Goal: Transaction & Acquisition: Obtain resource

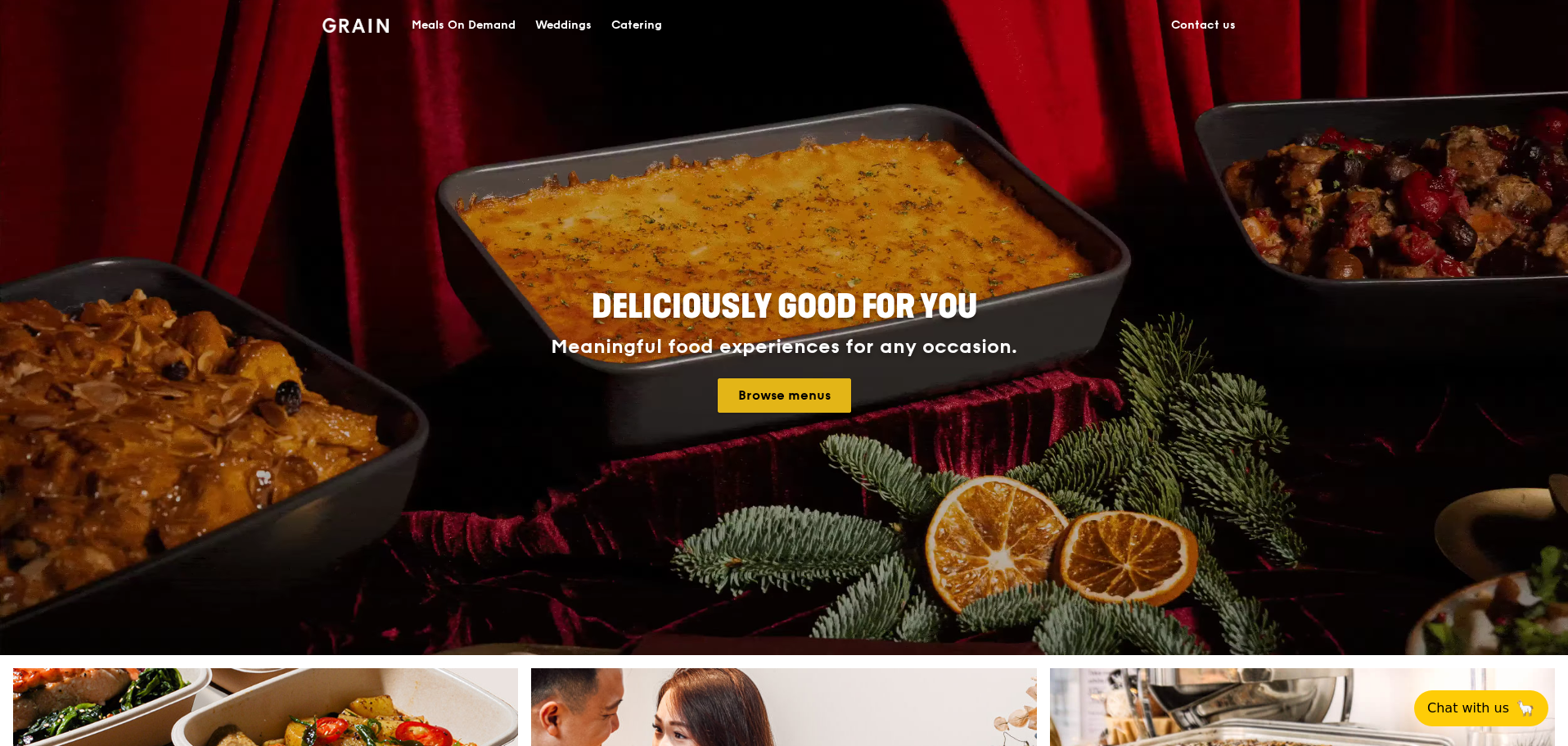
click at [785, 394] on link "Browse menus" at bounding box center [784, 395] width 133 height 34
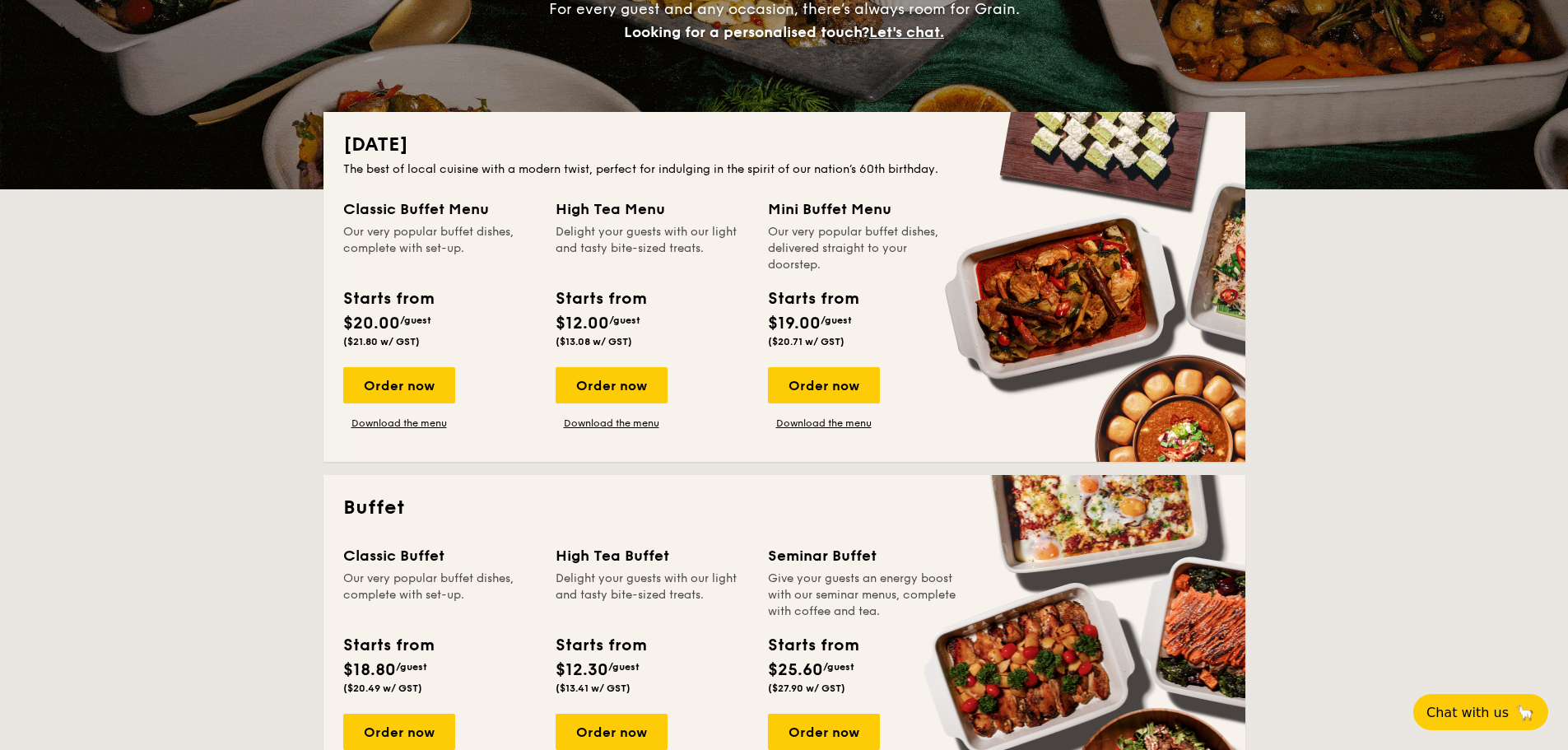
scroll to position [494, 0]
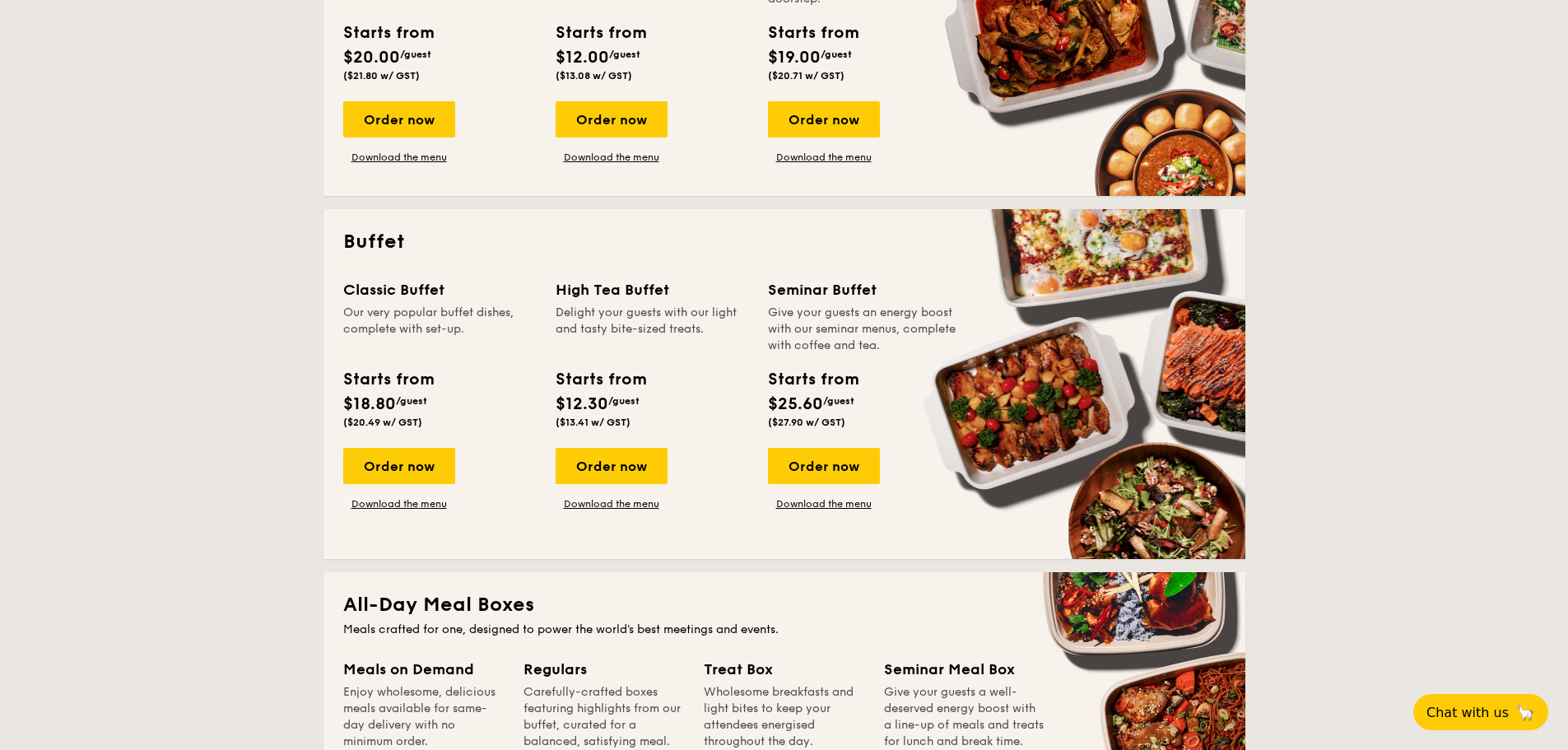
scroll to position [576, 0]
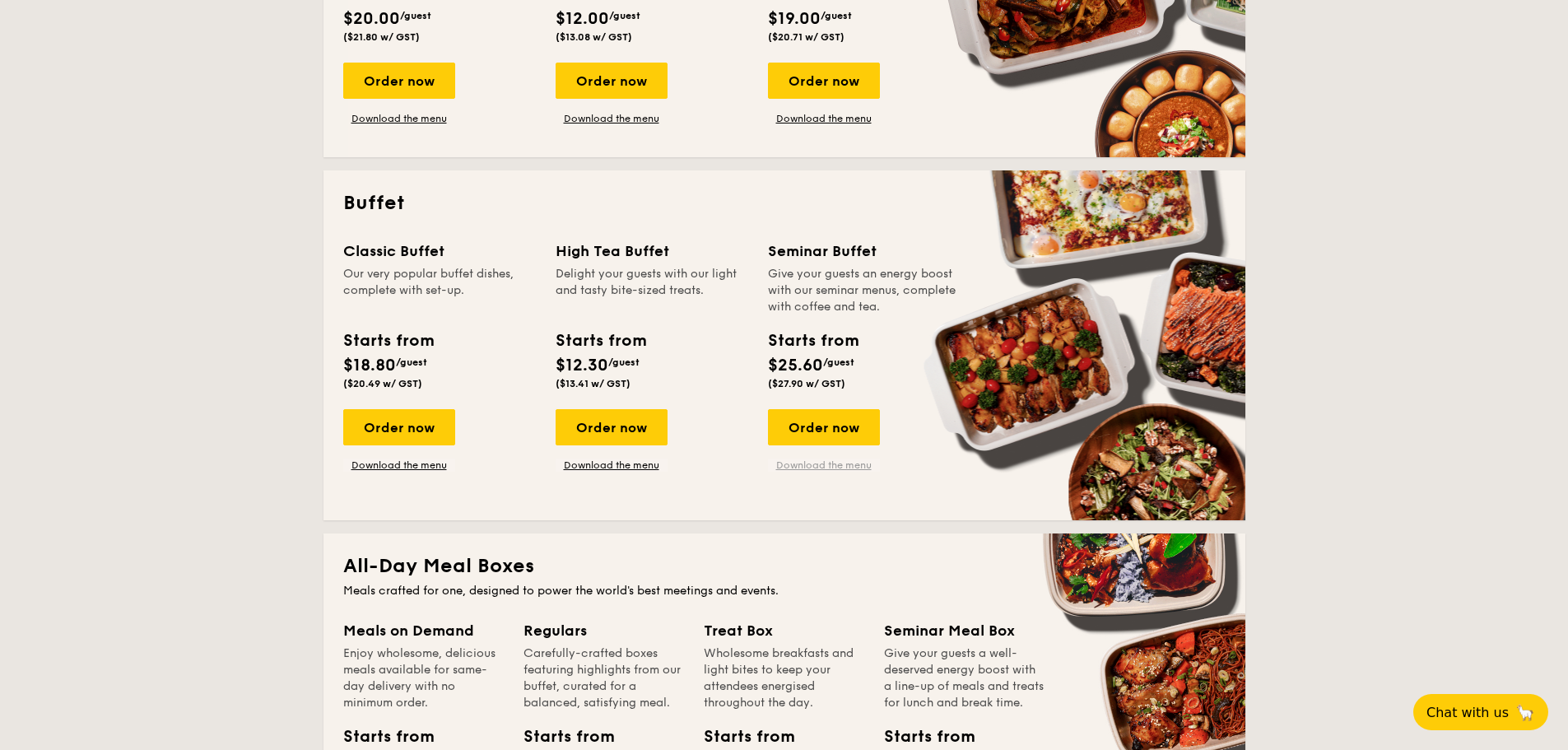
click at [845, 464] on link "Download the menu" at bounding box center [824, 465] width 112 height 13
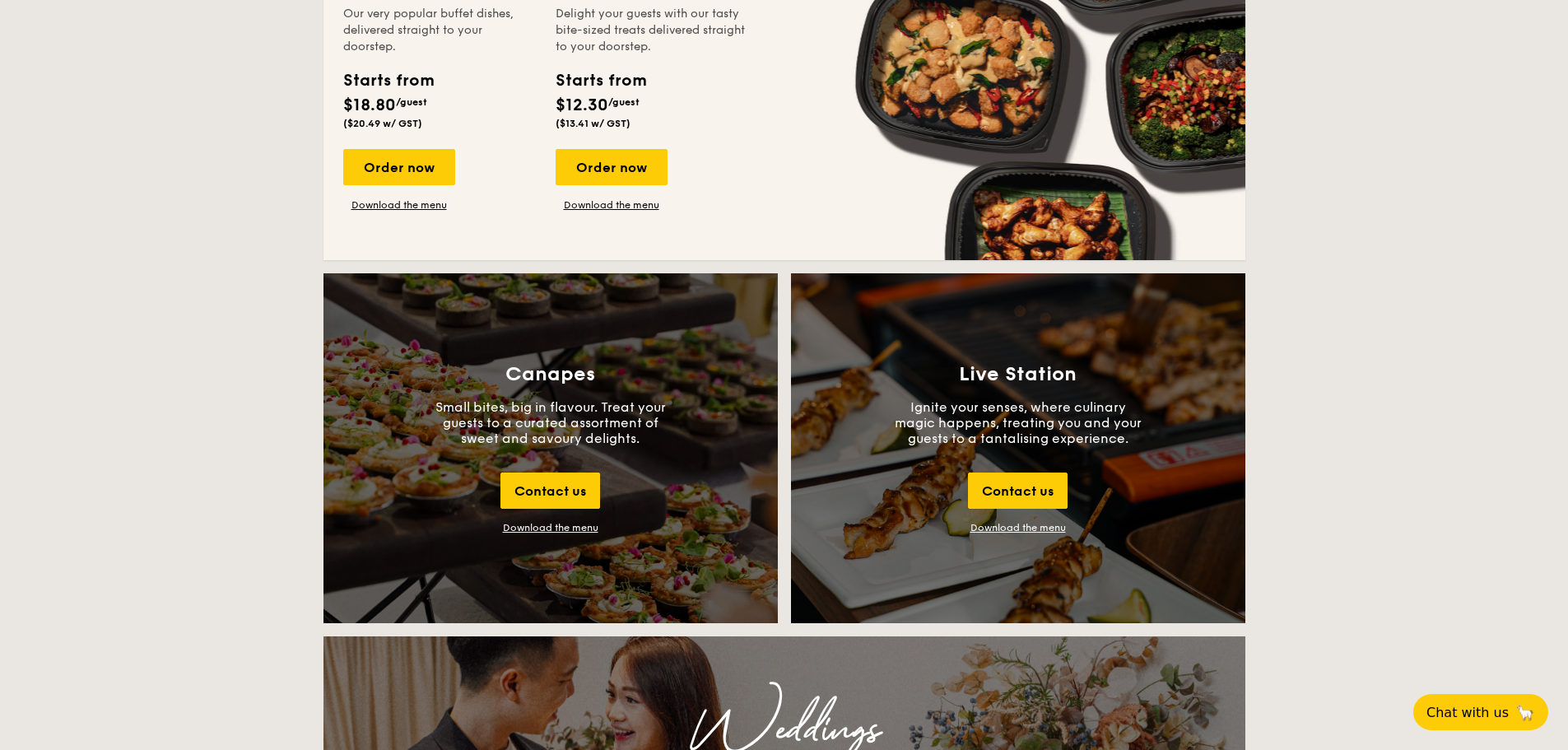
scroll to position [1563, 0]
